Goal: Task Accomplishment & Management: Complete application form

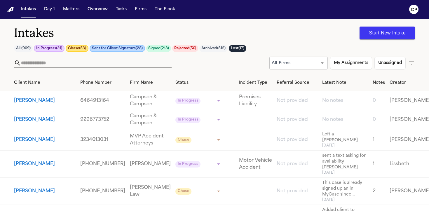
click at [44, 123] on button "[PERSON_NAME]" at bounding box center [34, 119] width 41 height 7
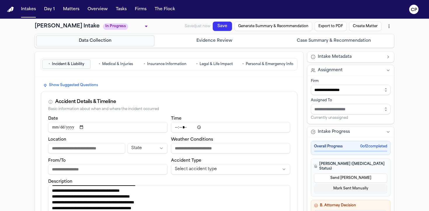
click at [281, 62] on span "Personal & Emergency Info" at bounding box center [270, 64] width 48 height 5
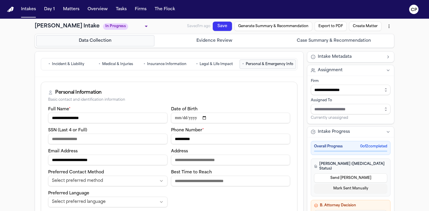
scroll to position [8, 0]
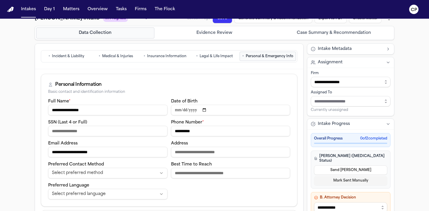
click at [70, 59] on button "• Incident & Liability" at bounding box center [66, 56] width 48 height 9
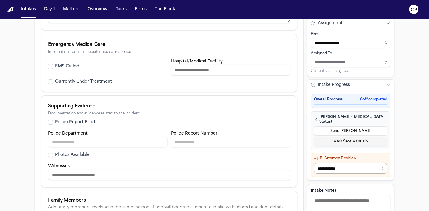
scroll to position [303, 0]
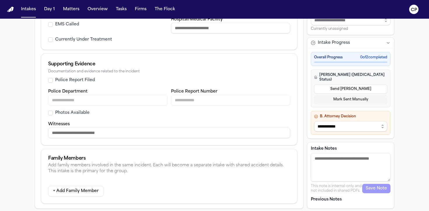
click at [341, 160] on textarea "Intake Notes" at bounding box center [351, 167] width 80 height 29
type textarea "**********"
click at [387, 188] on button "Save Note" at bounding box center [376, 188] width 28 height 9
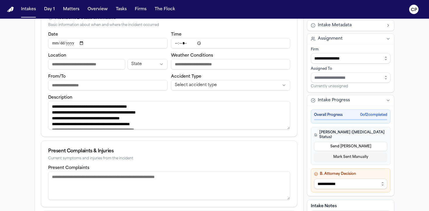
scroll to position [0, 0]
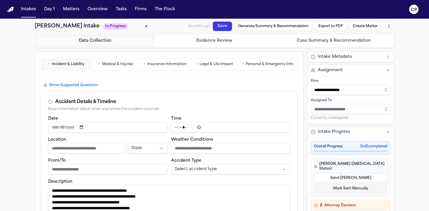
click at [100, 27] on h1 "[PERSON_NAME] Intake" at bounding box center [67, 26] width 65 height 8
drag, startPoint x: 84, startPoint y: 28, endPoint x: 34, endPoint y: 28, distance: 49.6
click at [35, 28] on h1 "[PERSON_NAME] Intake" at bounding box center [67, 26] width 65 height 8
copy h1 "[PERSON_NAME]"
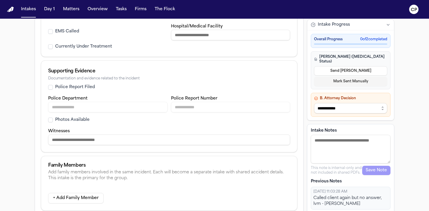
scroll to position [303, 0]
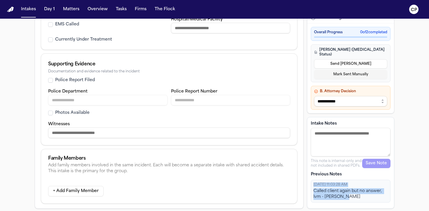
drag, startPoint x: 351, startPoint y: 197, endPoint x: 311, endPoint y: 185, distance: 41.5
click at [311, 185] on div "[DATE] 11:03:28 AM Called client again but no answer, lvm - [PERSON_NAME]" at bounding box center [351, 191] width 80 height 23
copy div "[DATE] 11:03:28 AM Called client again but no answer, lvm - [PERSON_NAME]"
click at [27, 14] on button "Intakes" at bounding box center [29, 9] width 20 height 11
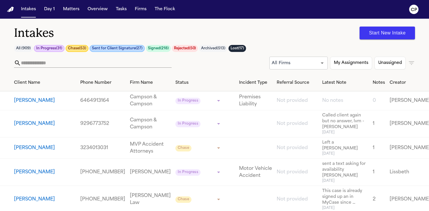
click at [23, 103] on button "[PERSON_NAME]" at bounding box center [34, 100] width 41 height 7
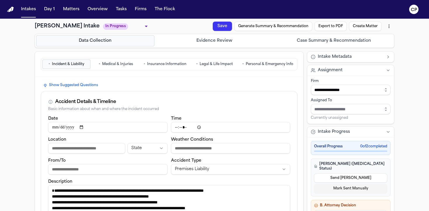
click at [254, 67] on button "• Personal & Emergency Info" at bounding box center [268, 64] width 56 height 9
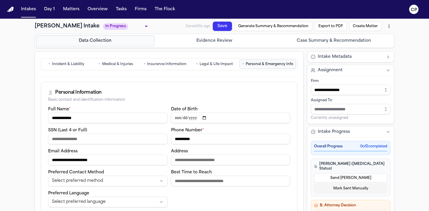
click at [167, 91] on div "Personal Information" at bounding box center [169, 92] width 242 height 7
click at [54, 65] on span "Incident & Liability" at bounding box center [68, 64] width 32 height 5
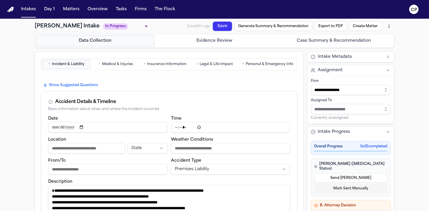
click at [140, 130] on input "Date" at bounding box center [107, 127] width 119 height 11
click at [90, 126] on input "Date" at bounding box center [107, 127] width 119 height 11
type input "**********"
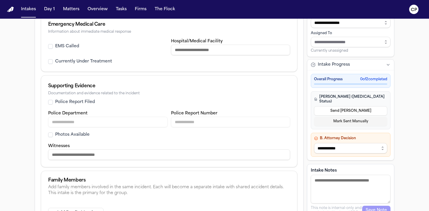
scroll to position [303, 0]
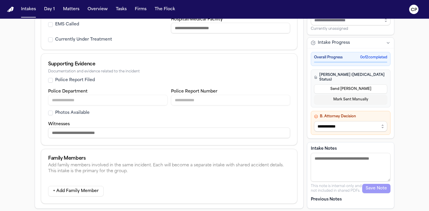
click at [331, 164] on textarea "Intake Notes" at bounding box center [351, 167] width 80 height 29
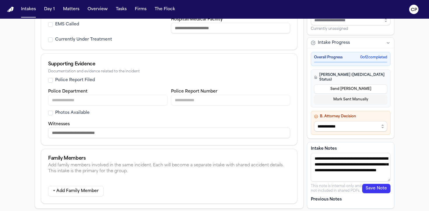
scroll to position [4, 0]
type textarea "**********"
click at [386, 189] on button "Save Note" at bounding box center [376, 188] width 28 height 9
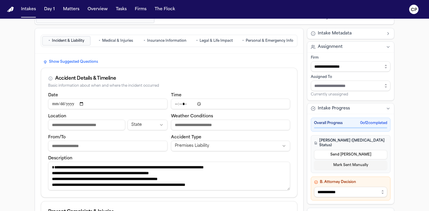
scroll to position [0, 0]
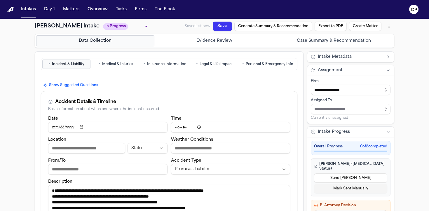
click at [124, 28] on body "**********" at bounding box center [214, 105] width 429 height 211
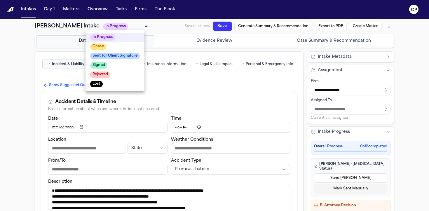
click at [125, 81] on li "Lost" at bounding box center [115, 83] width 59 height 9
type input "****"
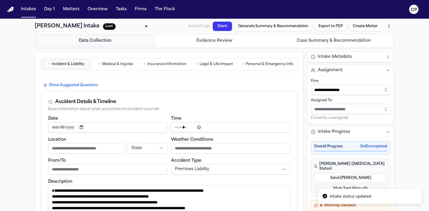
click at [227, 26] on button "Save" at bounding box center [222, 26] width 19 height 9
click at [34, 8] on button "Intakes" at bounding box center [29, 9] width 20 height 11
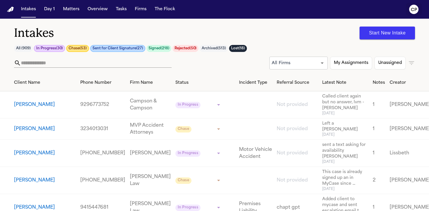
click at [411, 9] on icon "CP" at bounding box center [413, 9] width 9 height 9
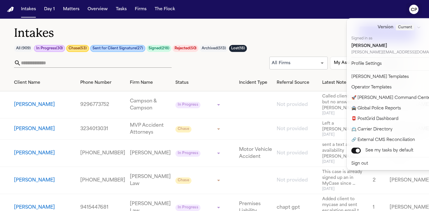
click at [314, 35] on div "**********" at bounding box center [214, 105] width 429 height 211
